Goal: Find specific page/section: Find specific page/section

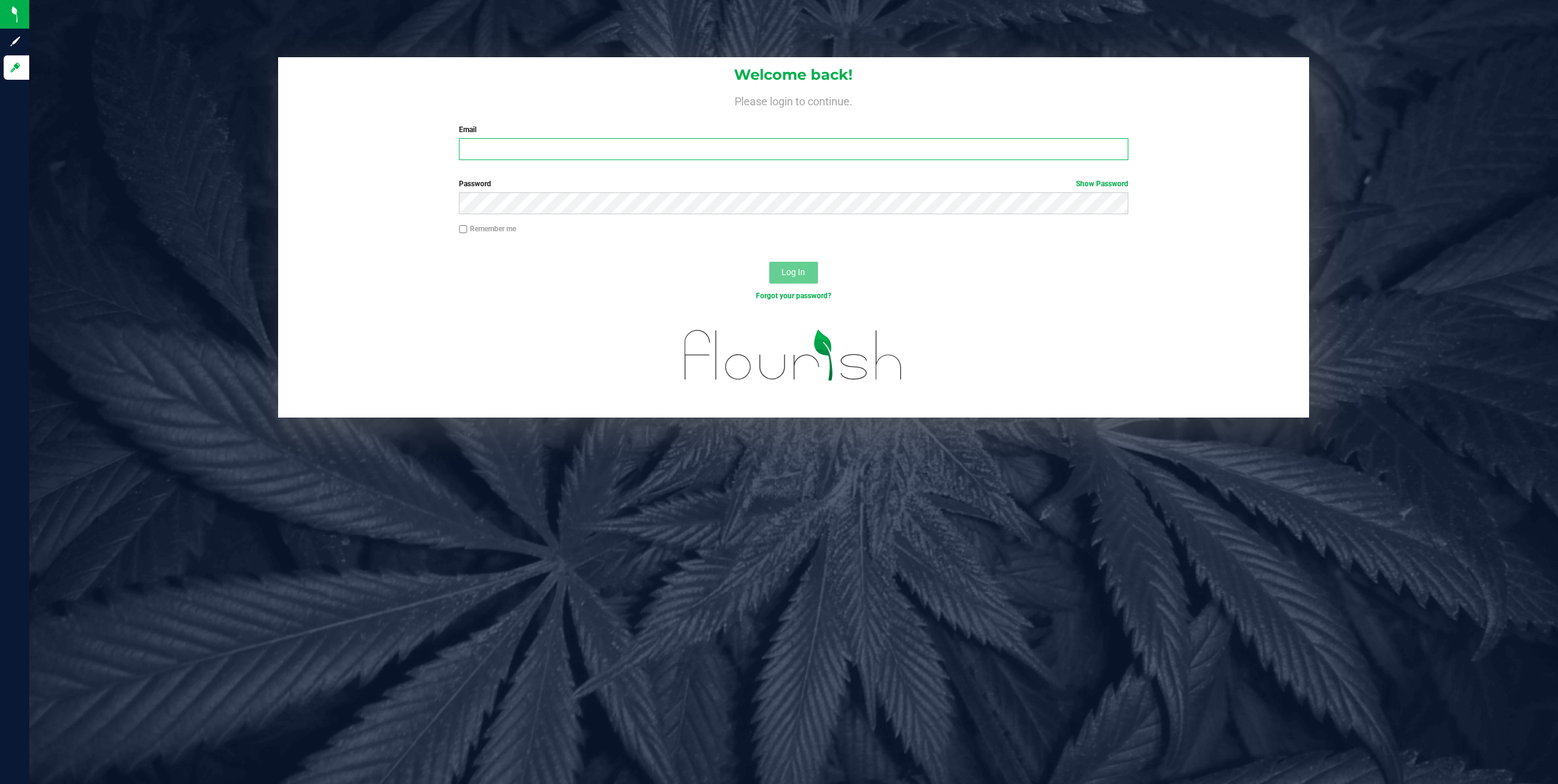
click at [529, 159] on input "Email" at bounding box center [793, 149] width 669 height 22
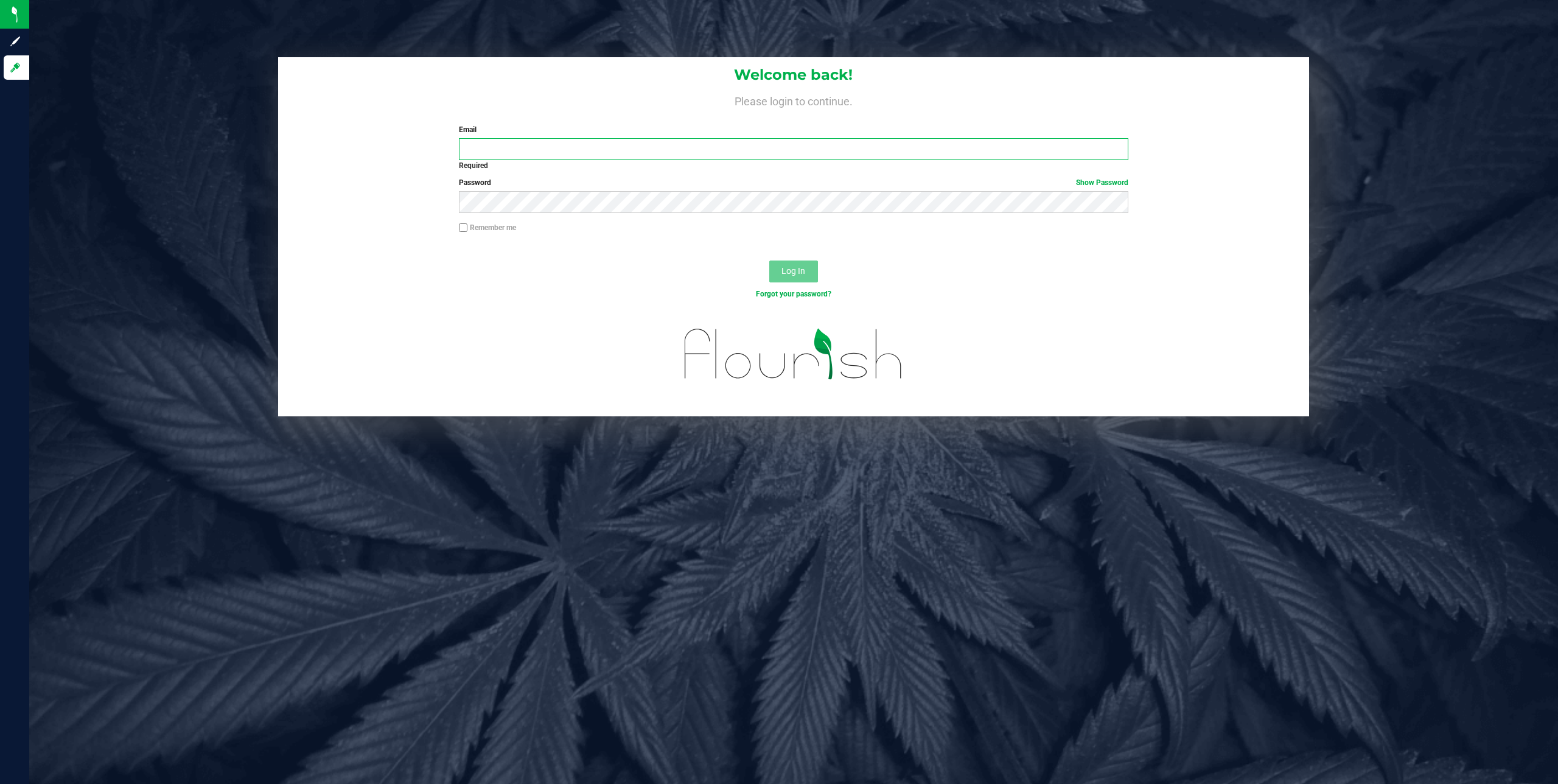
type input "[PERSON_NAME][EMAIL_ADDRESS][DOMAIN_NAME]"
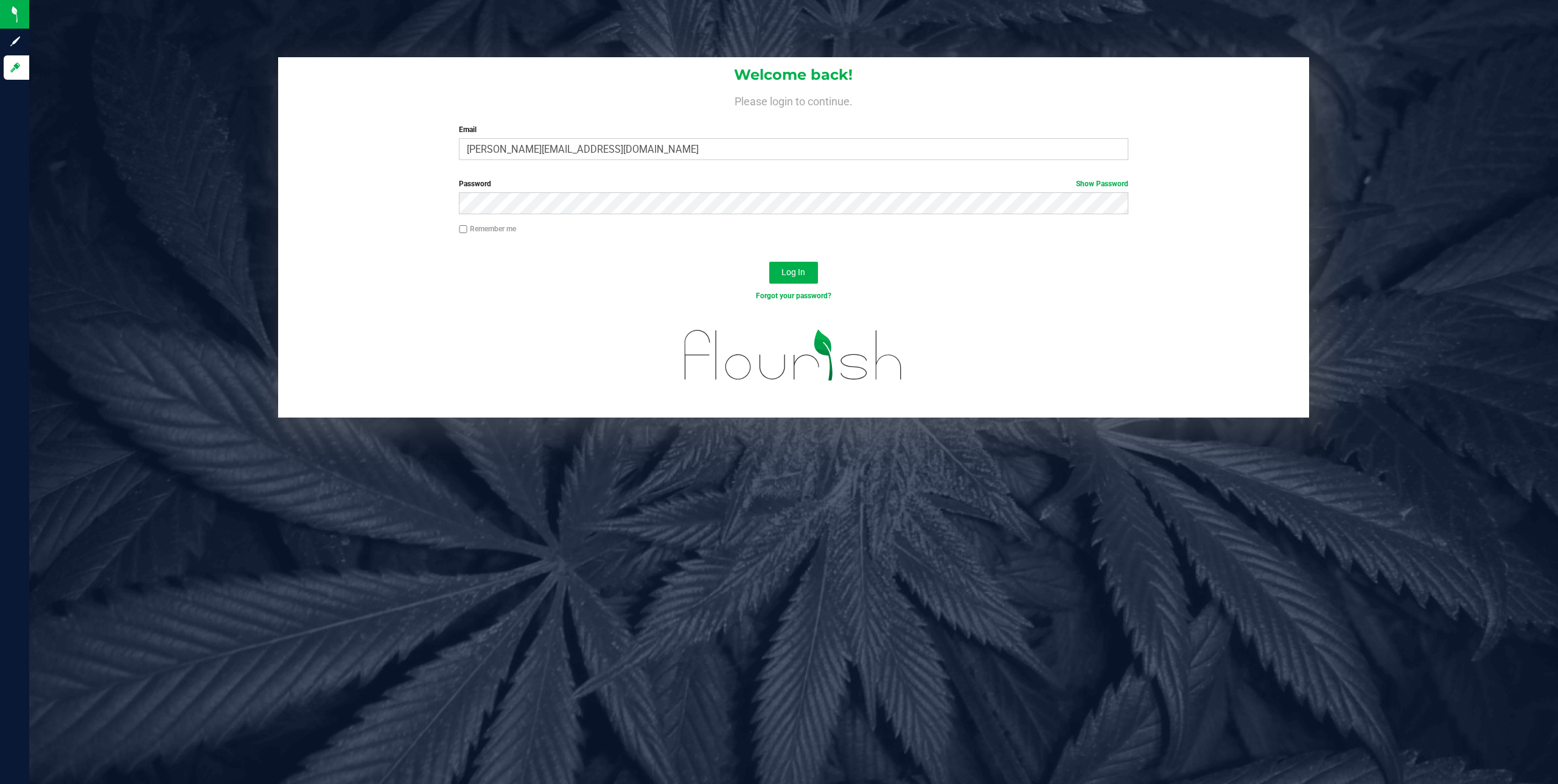
click at [464, 227] on input "Remember me" at bounding box center [462, 228] width 8 height 8
checkbox input "true"
click at [796, 268] on span "Log In" at bounding box center [793, 272] width 24 height 10
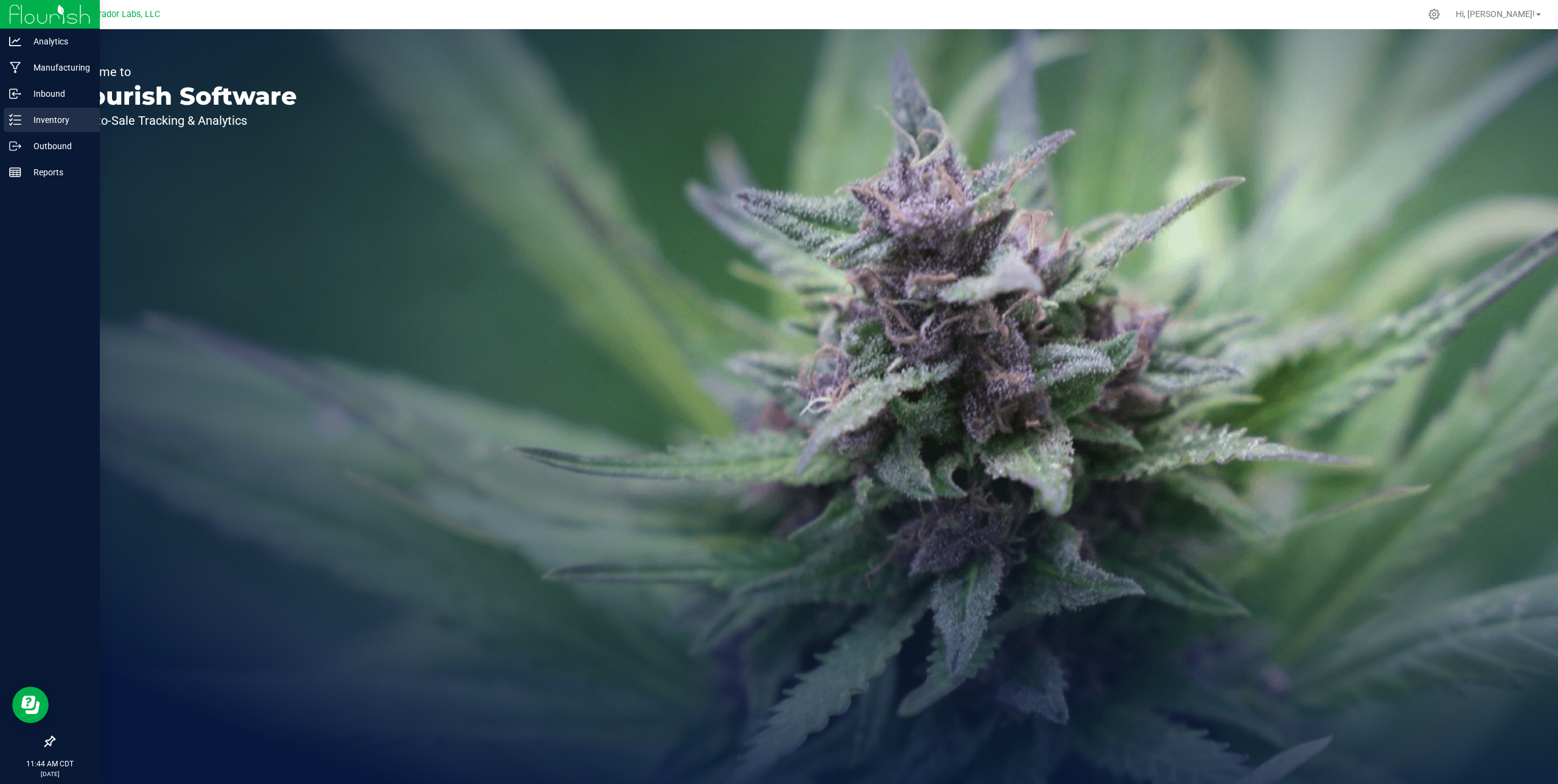
click at [38, 117] on p "Inventory" at bounding box center [57, 120] width 73 height 15
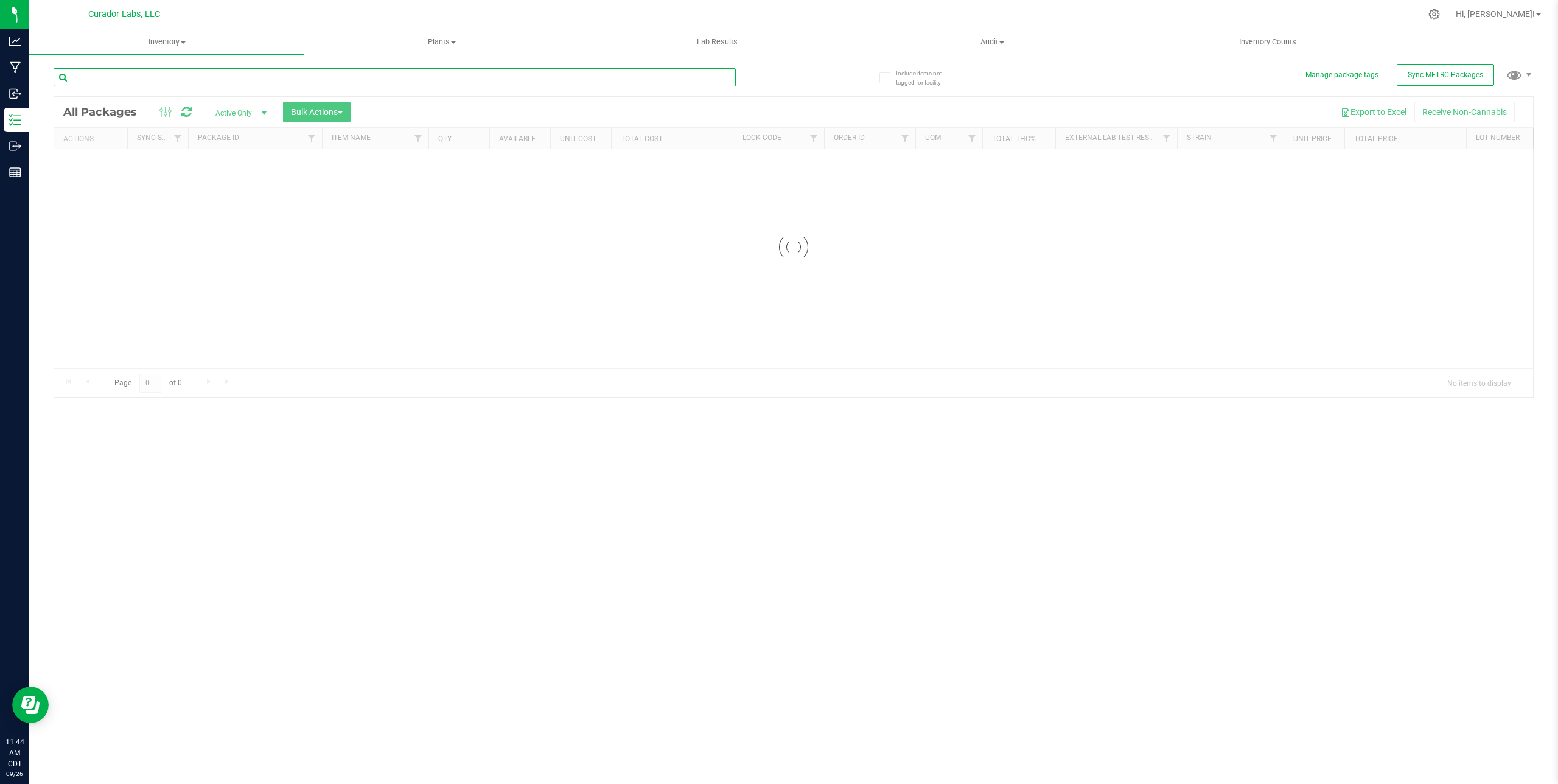
click at [147, 74] on input "text" at bounding box center [395, 78] width 682 height 18
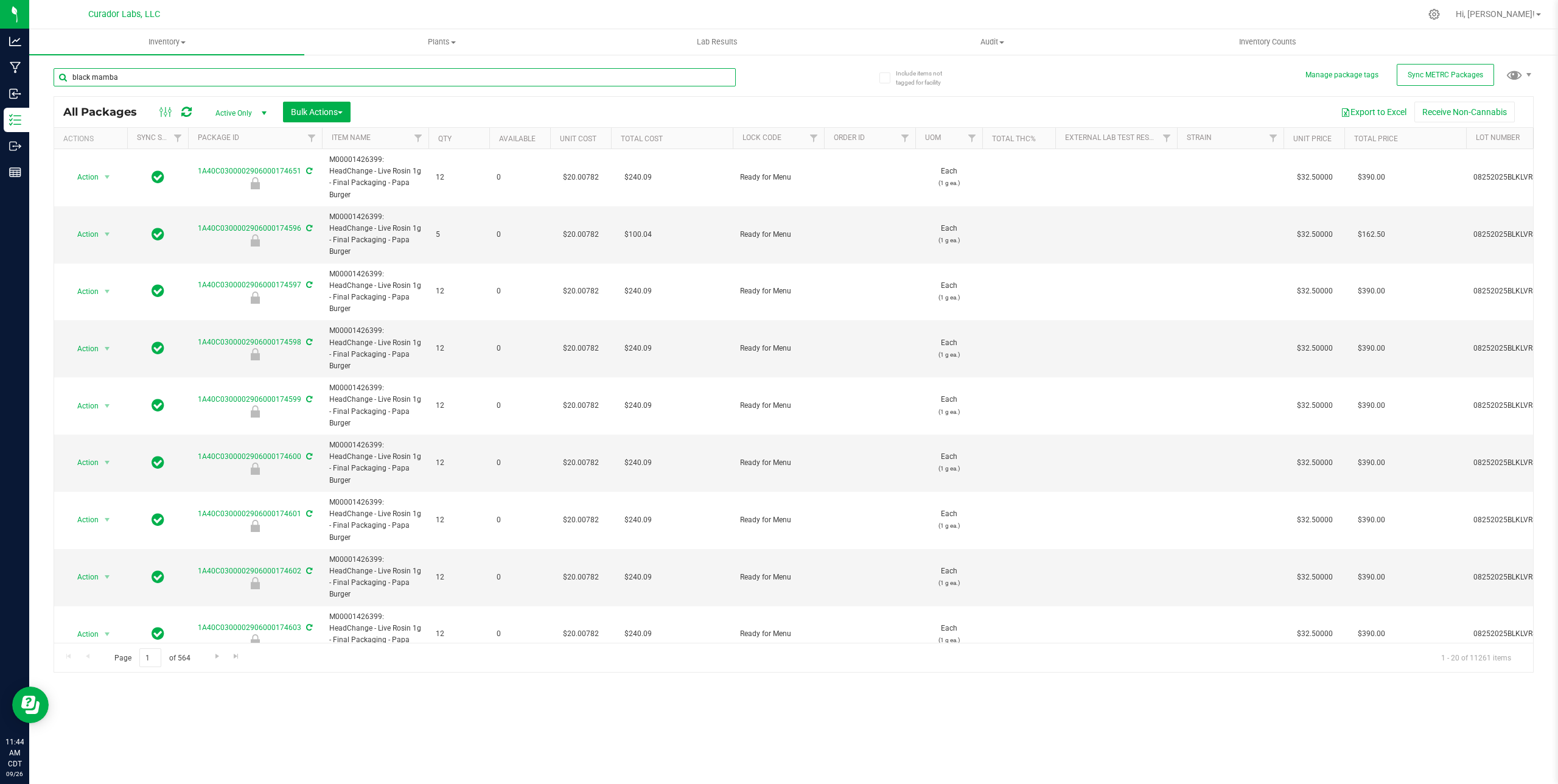
type input "black mamba"
